Goal: Use online tool/utility: Utilize a website feature to perform a specific function

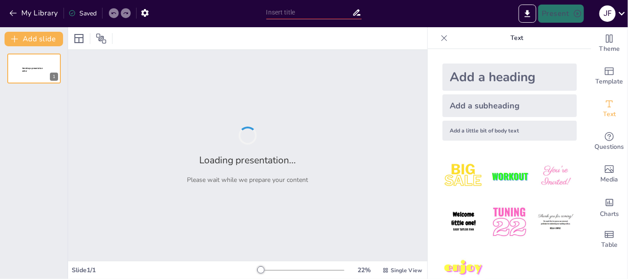
type input "Evaluación de Excelencia: Informe de Autoevaluación Asistida 2025 de GHM Conten…"
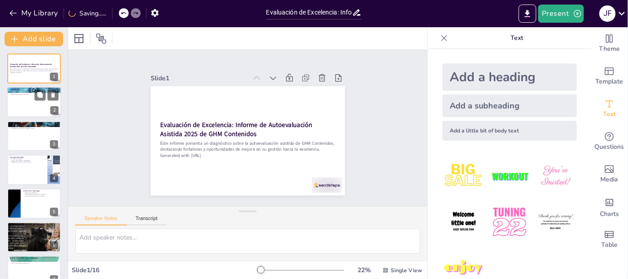
click at [30, 99] on div at bounding box center [34, 102] width 54 height 31
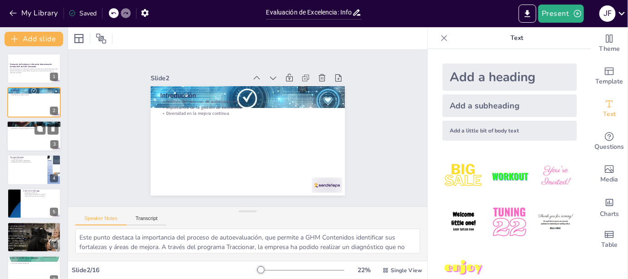
click at [44, 143] on div at bounding box center [34, 136] width 54 height 31
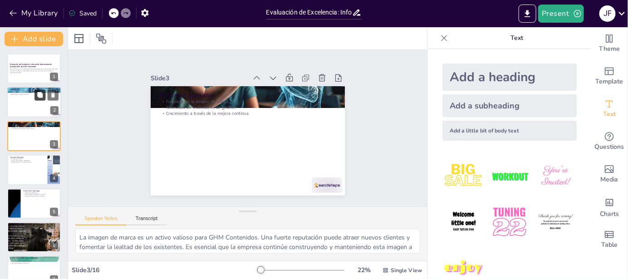
click at [37, 94] on icon at bounding box center [40, 95] width 6 height 6
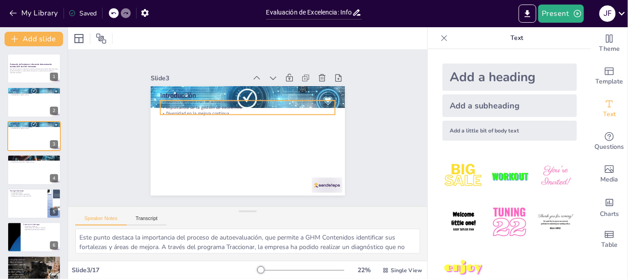
click at [186, 96] on div "Introducción Análisis del proceso de autoevaluación Importancia de la gestión d…" at bounding box center [246, 140] width 205 height 129
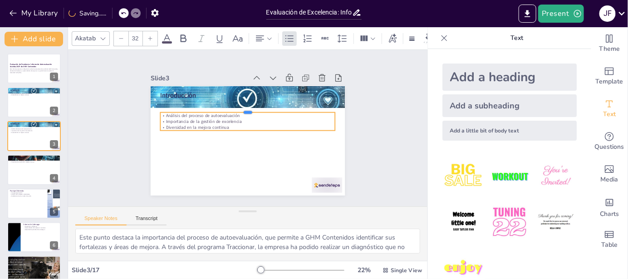
drag, startPoint x: 186, startPoint y: 96, endPoint x: 184, endPoint y: 140, distance: 44.1
click at [184, 140] on div "Introducción Análisis del proceso de autoevaluación Importancia de la gestión d…" at bounding box center [248, 140] width 194 height 109
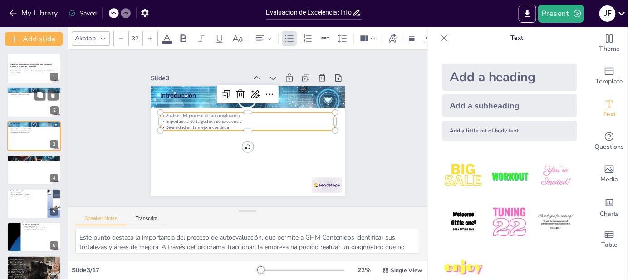
click at [34, 101] on div at bounding box center [34, 102] width 54 height 31
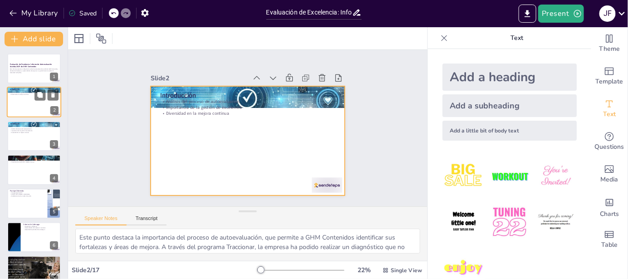
click at [8, 104] on div "Introducción Análisis del proceso de autoevaluación Importancia de la gestión d…" at bounding box center [34, 102] width 54 height 31
click at [162, 124] on div at bounding box center [246, 140] width 205 height 129
click at [47, 110] on div at bounding box center [34, 102] width 54 height 31
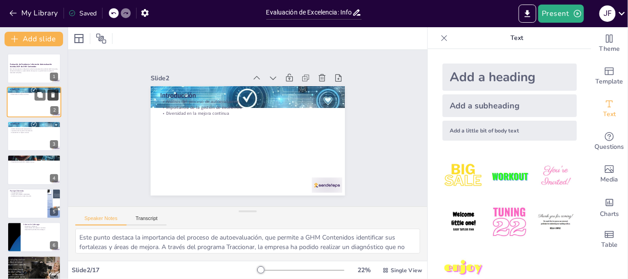
click at [54, 94] on icon at bounding box center [53, 95] width 4 height 5
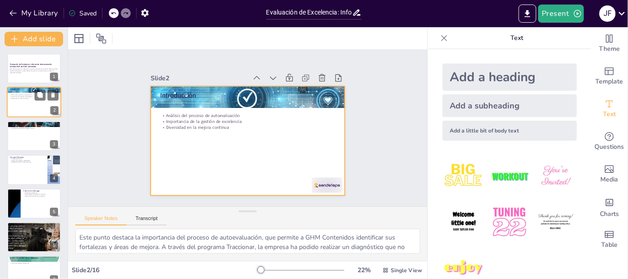
click at [31, 114] on div at bounding box center [34, 102] width 54 height 31
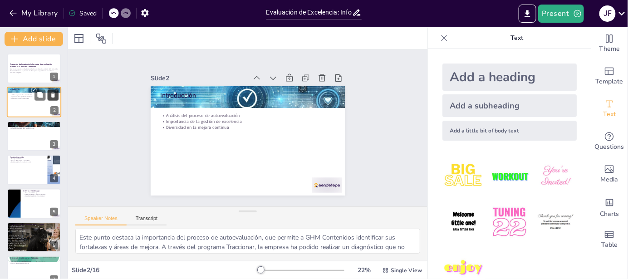
click at [52, 96] on icon at bounding box center [53, 95] width 4 height 5
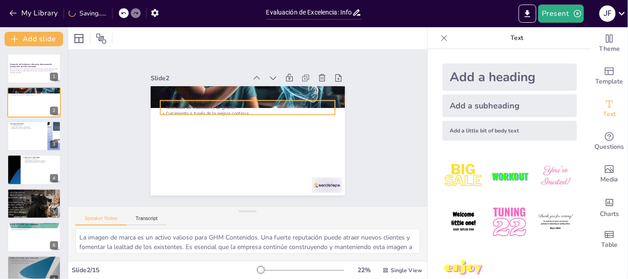
click at [186, 106] on p "Necesidad de indicadores de gestión" at bounding box center [247, 107] width 175 height 6
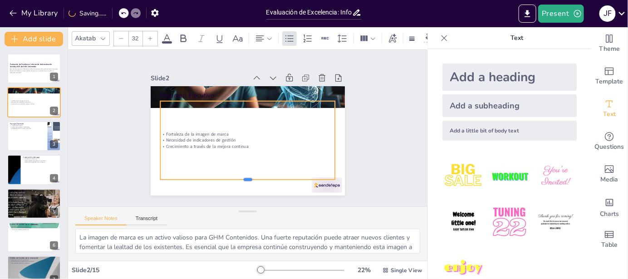
drag, startPoint x: 182, startPoint y: 111, endPoint x: 182, endPoint y: 176, distance: 64.5
click at [182, 176] on div "Resumen Ejecutivo Fortaleza de la imagen de marca Necesidad de indicadores de g…" at bounding box center [248, 140] width 194 height 109
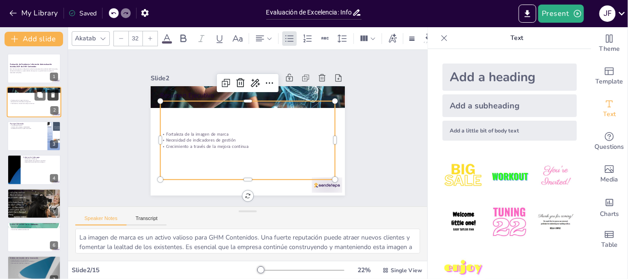
click at [56, 96] on icon at bounding box center [53, 95] width 6 height 6
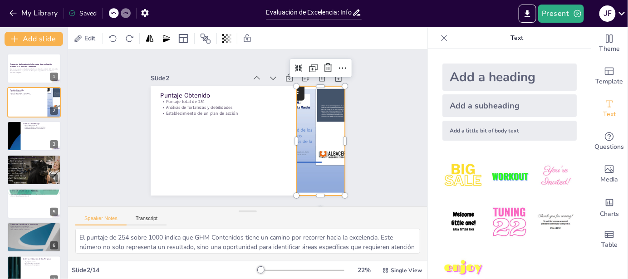
click at [321, 160] on div at bounding box center [321, 140] width 82 height 109
click at [43, 143] on div at bounding box center [34, 136] width 54 height 31
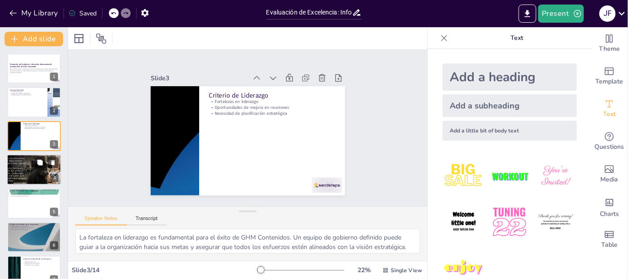
click at [46, 182] on div at bounding box center [34, 169] width 72 height 31
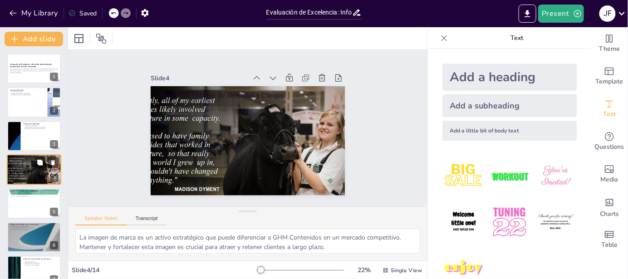
scroll to position [7, 0]
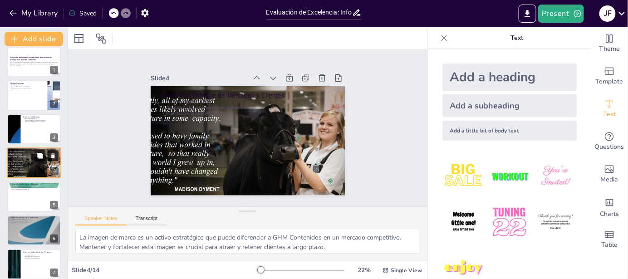
click at [53, 154] on icon at bounding box center [53, 155] width 4 height 5
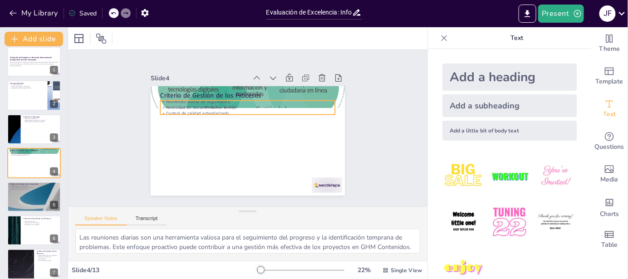
click at [201, 111] on p "Control de calidad estandarizado" at bounding box center [247, 114] width 175 height 6
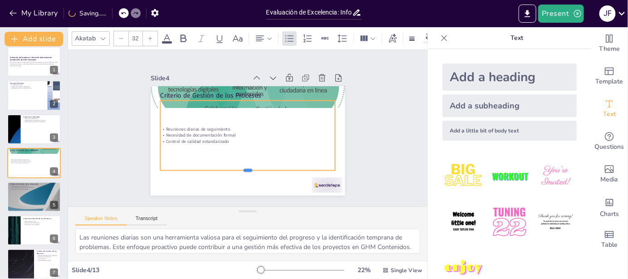
drag, startPoint x: 207, startPoint y: 113, endPoint x: 206, endPoint y: 168, distance: 55.8
click at [206, 170] on div at bounding box center [247, 173] width 175 height 7
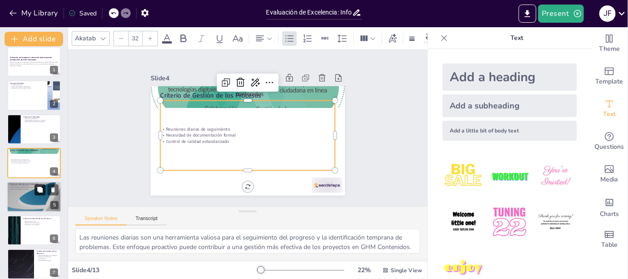
click at [35, 194] on button at bounding box center [40, 189] width 11 height 11
type textarea "La implementación de innovaciones es un indicador clave del compromiso de GHM C…"
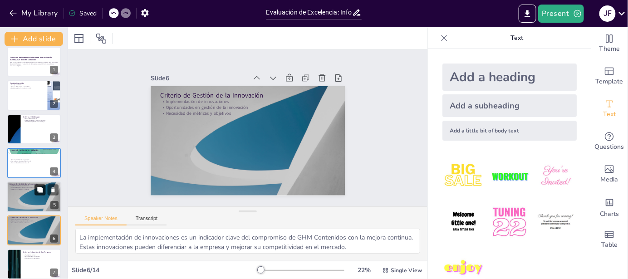
scroll to position [74, 0]
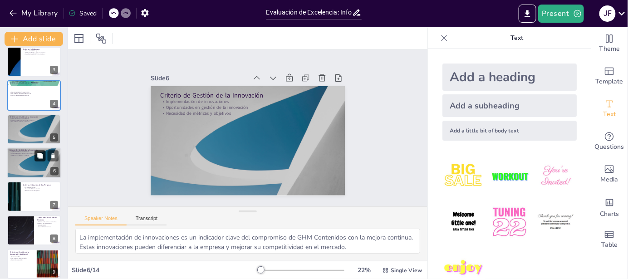
click at [44, 159] on button at bounding box center [40, 155] width 11 height 11
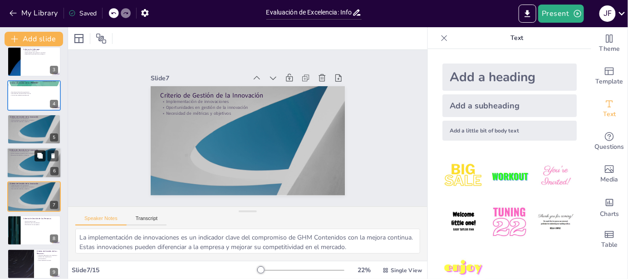
scroll to position [108, 0]
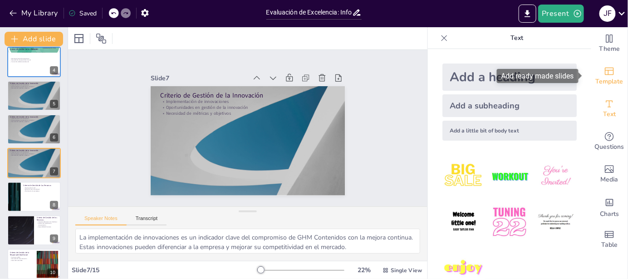
click at [605, 79] on span "Template" at bounding box center [610, 82] width 28 height 10
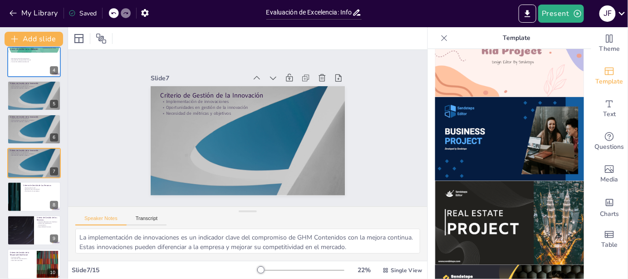
scroll to position [726, 0]
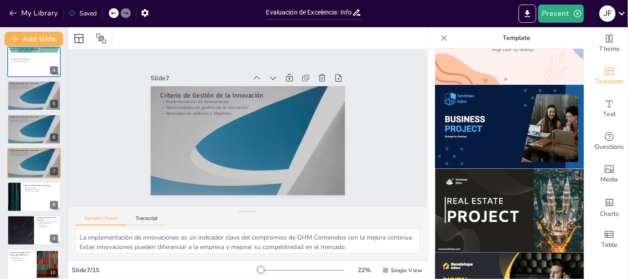
click at [506, 131] on img at bounding box center [509, 127] width 149 height 84
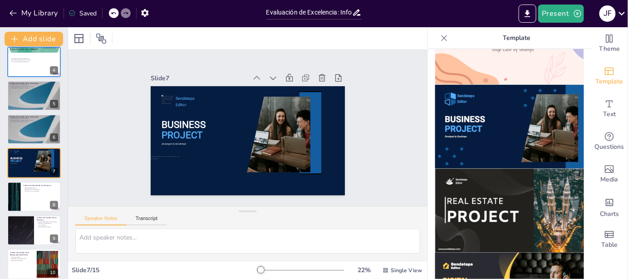
click at [471, 94] on img at bounding box center [509, 127] width 149 height 84
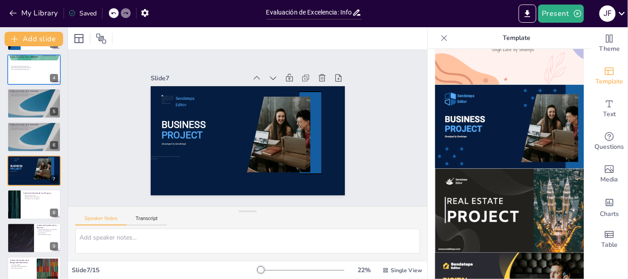
click at [69, 109] on div "Slide 1 Evaluación de Excelencia: Informe de Autoevaluación Asistida 2025 de GH…" at bounding box center [248, 128] width 360 height 157
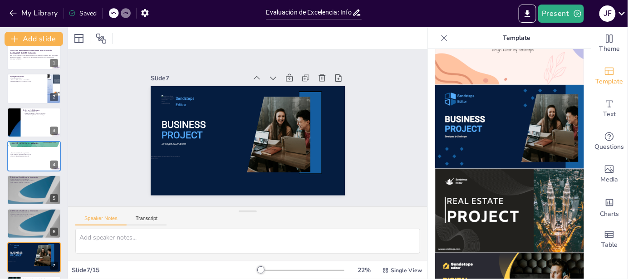
scroll to position [0, 0]
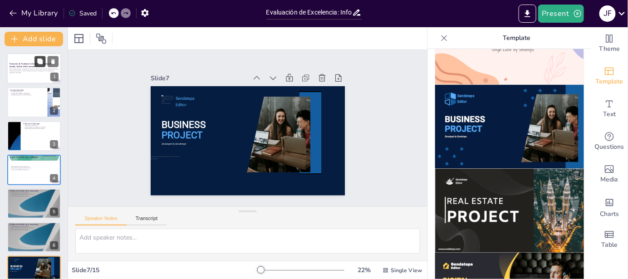
click at [42, 64] on icon at bounding box center [39, 61] width 5 height 5
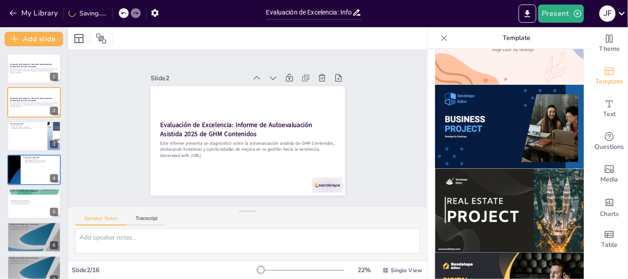
click at [469, 121] on img at bounding box center [509, 127] width 149 height 84
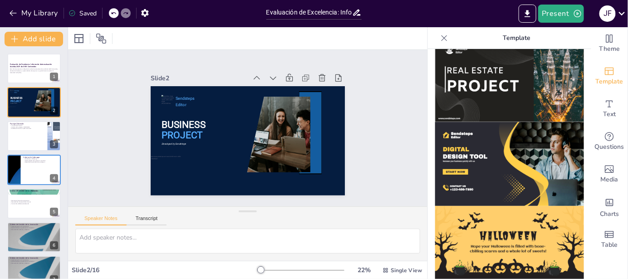
scroll to position [862, 0]
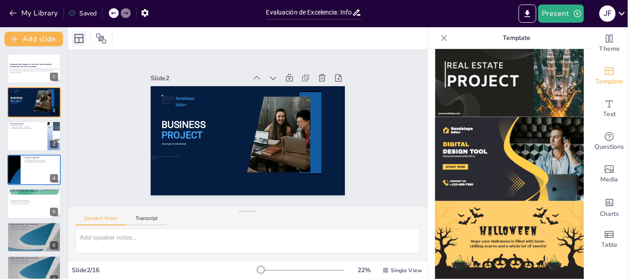
click at [84, 40] on icon at bounding box center [79, 38] width 11 height 11
click at [100, 40] on icon at bounding box center [101, 39] width 10 height 10
